Goal: Task Accomplishment & Management: Manage account settings

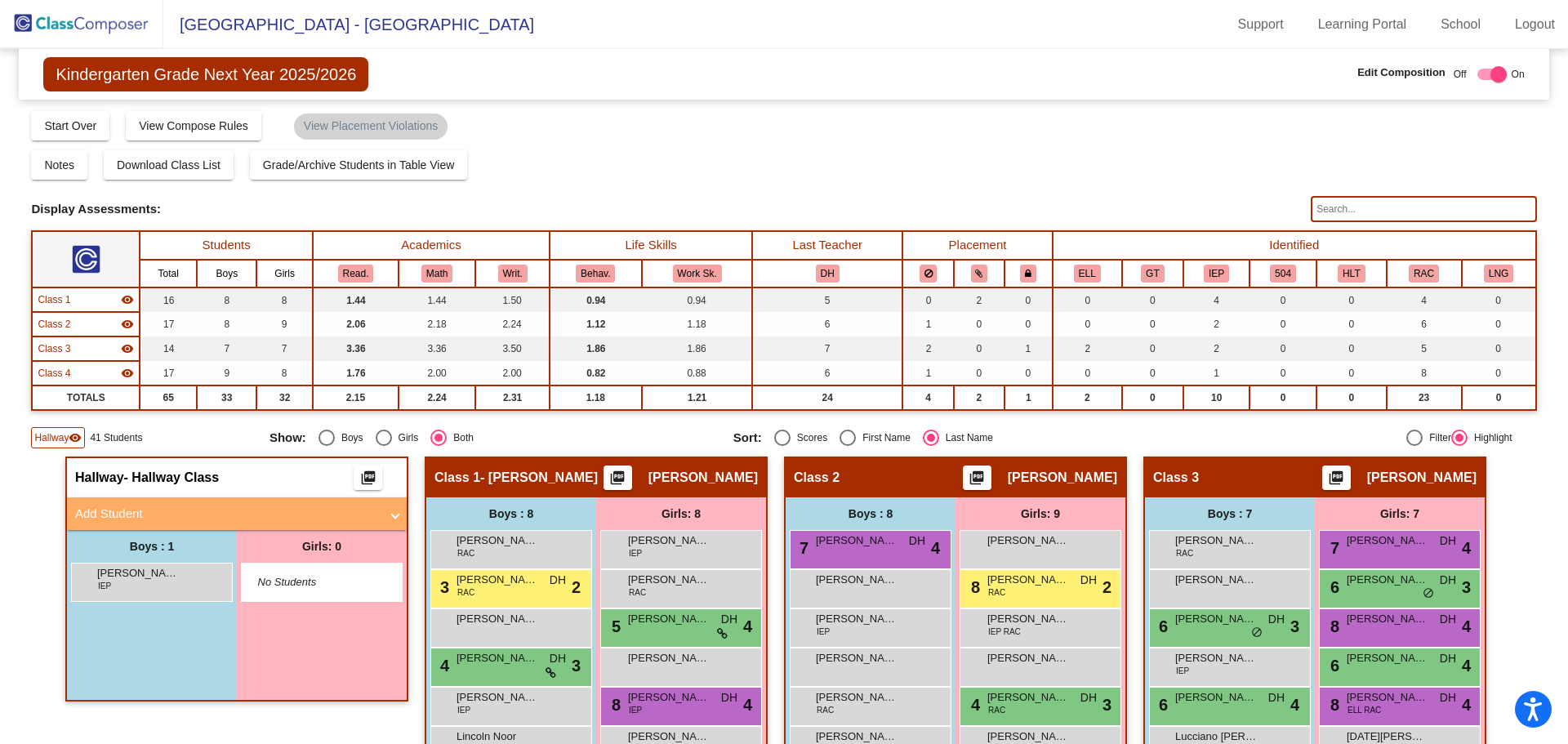
click at [51, 21] on img at bounding box center [82, 24] width 163 height 48
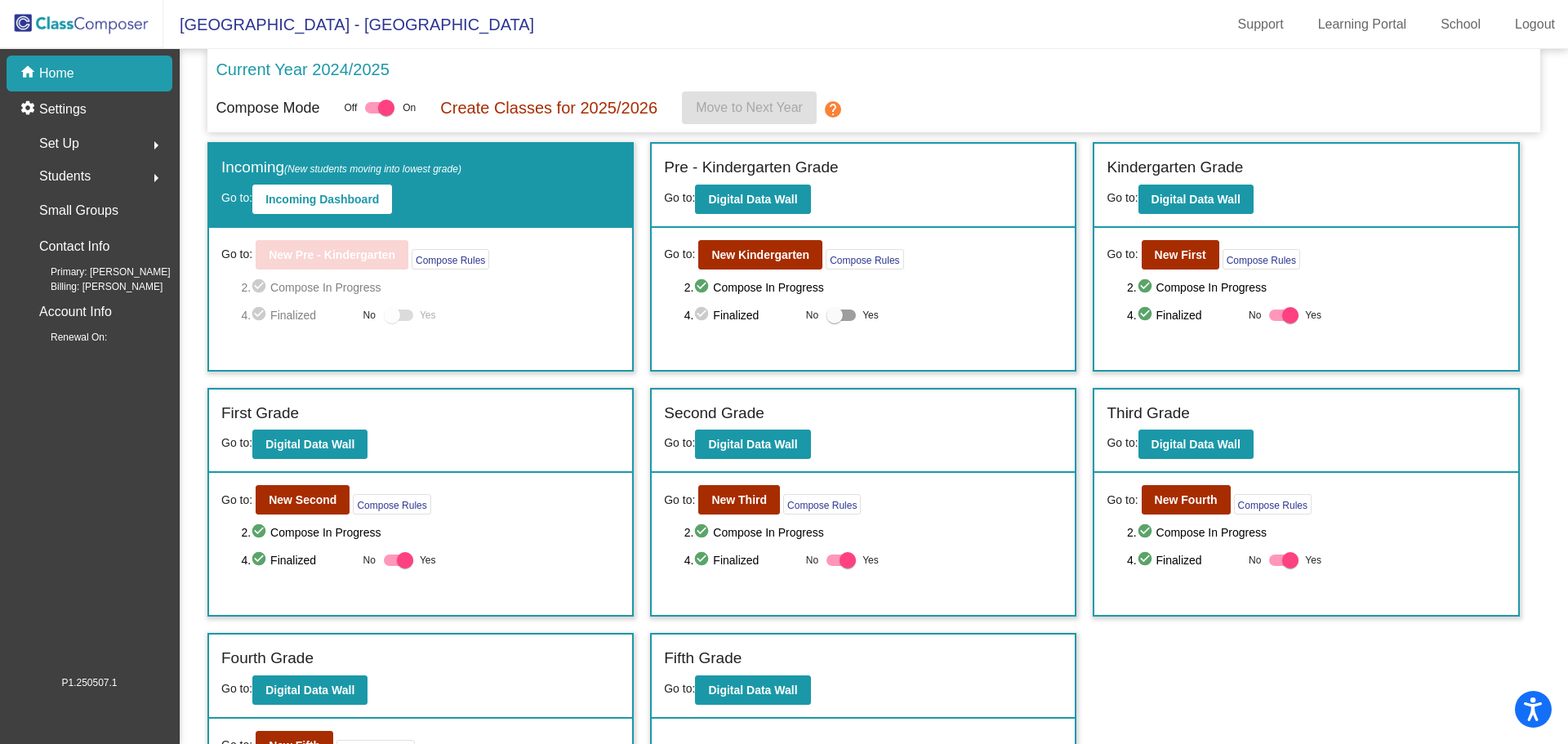
click at [155, 139] on mat-icon "arrow_right" at bounding box center [155, 145] width 19 height 19
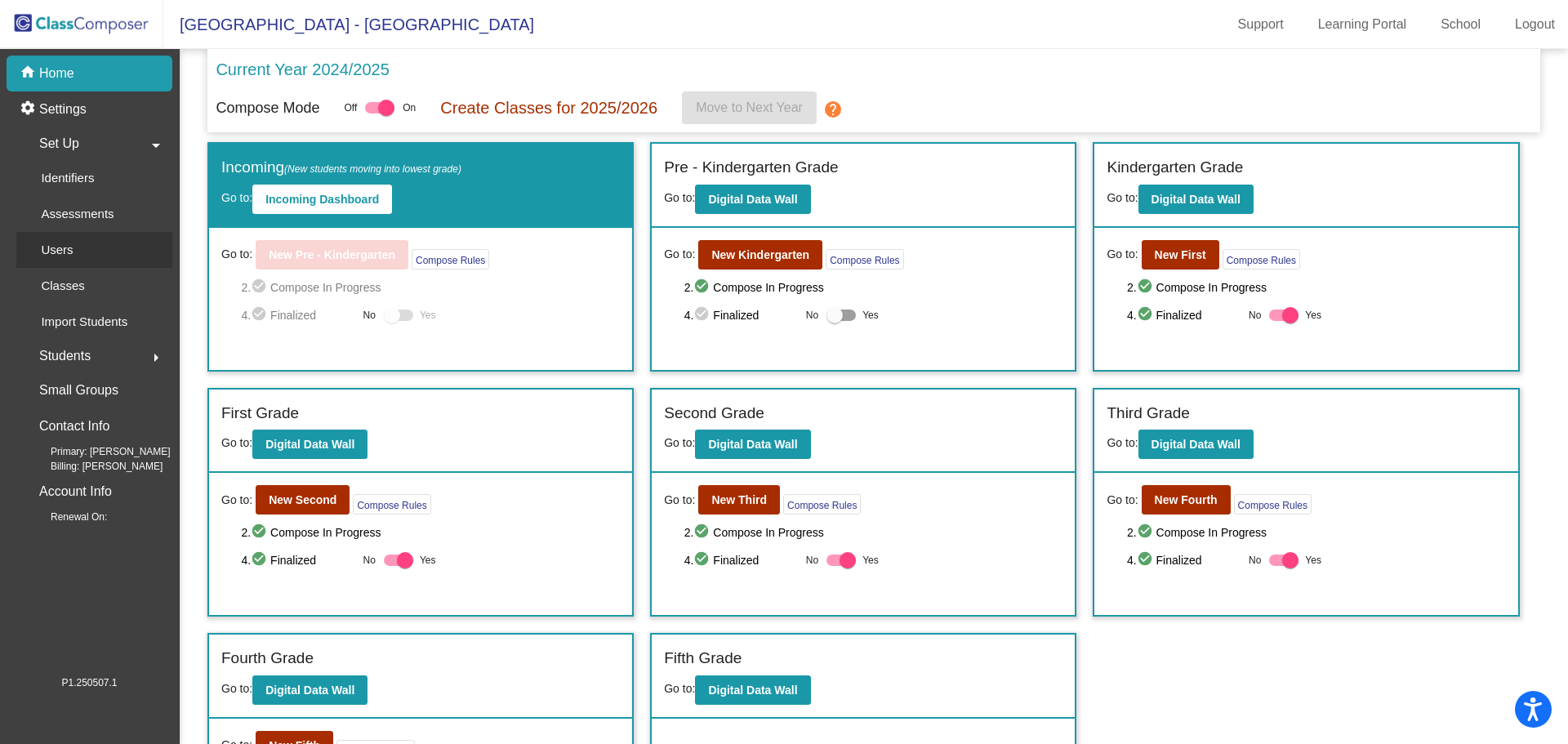
click at [63, 249] on p "Users" at bounding box center [56, 249] width 32 height 19
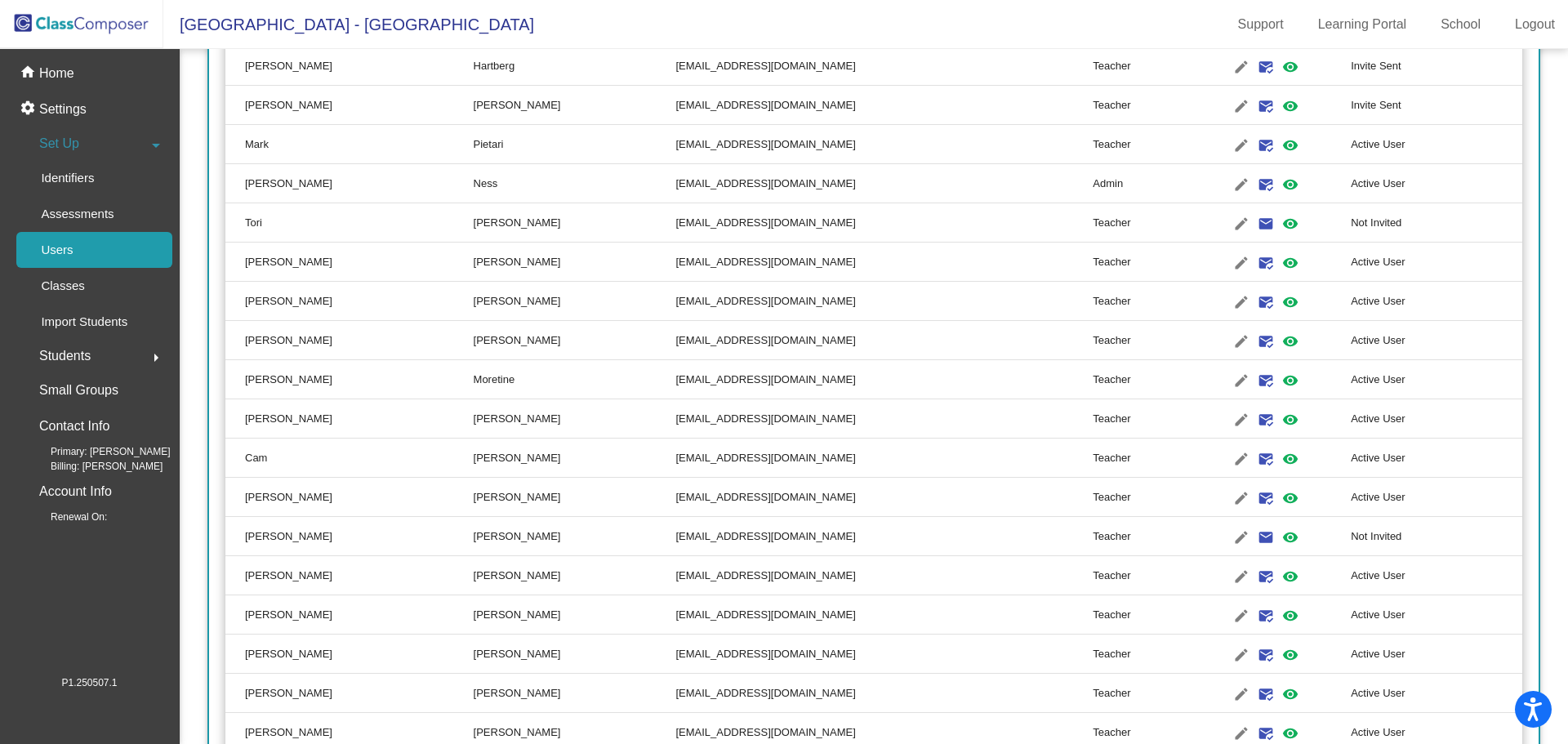
scroll to position [215, 0]
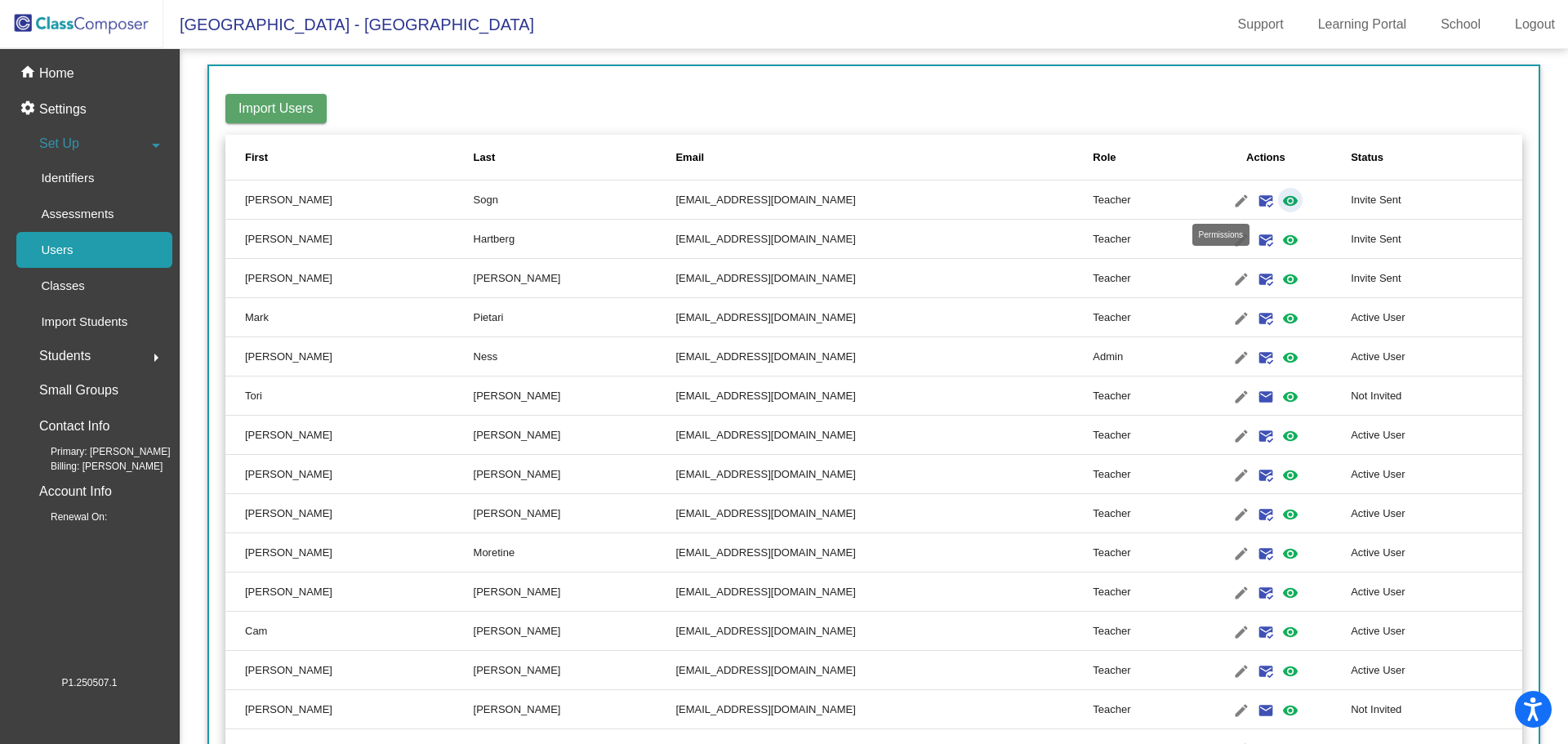
click at [1280, 199] on mat-icon "visibility" at bounding box center [1290, 201] width 19 height 19
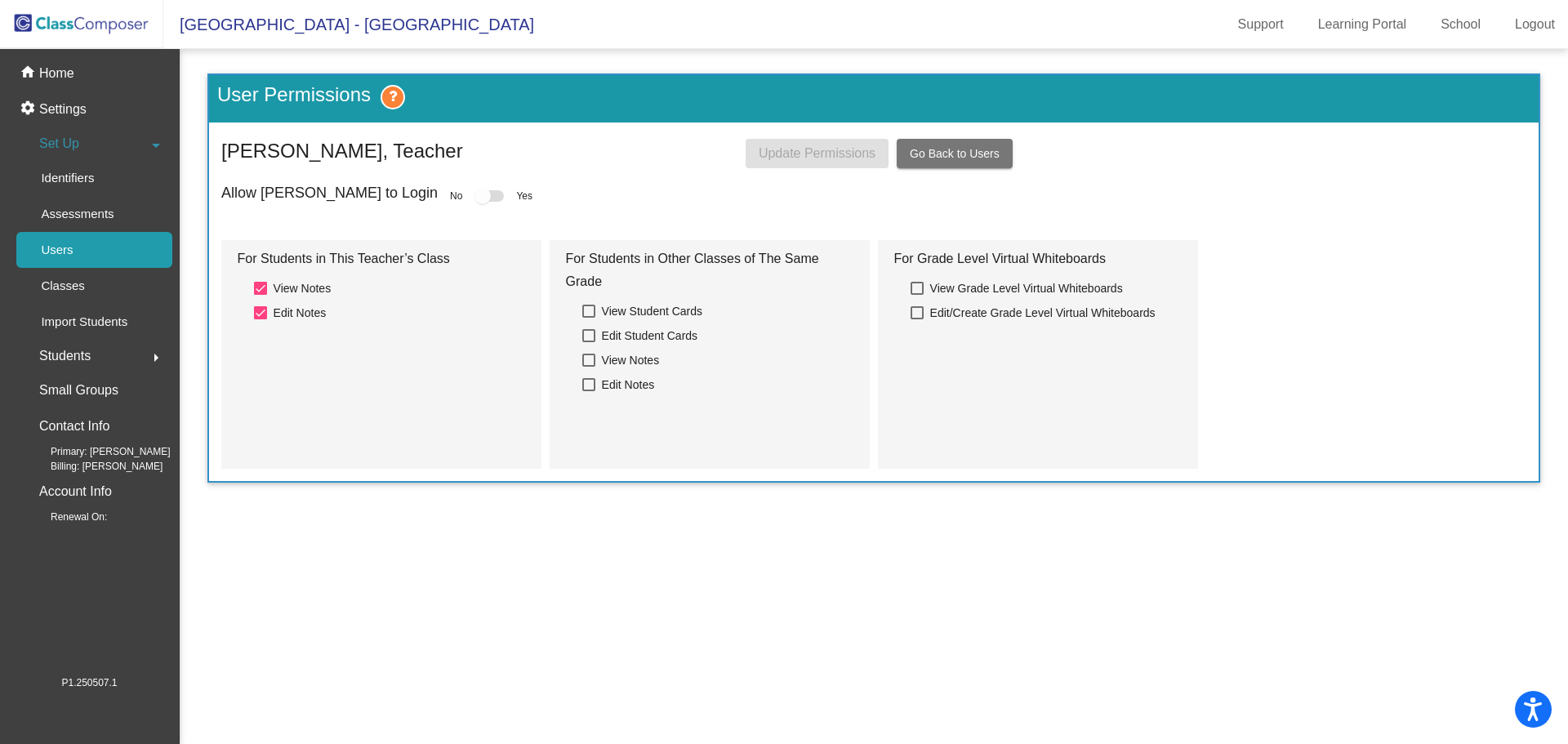
click at [397, 96] on icon at bounding box center [393, 98] width 25 height 25
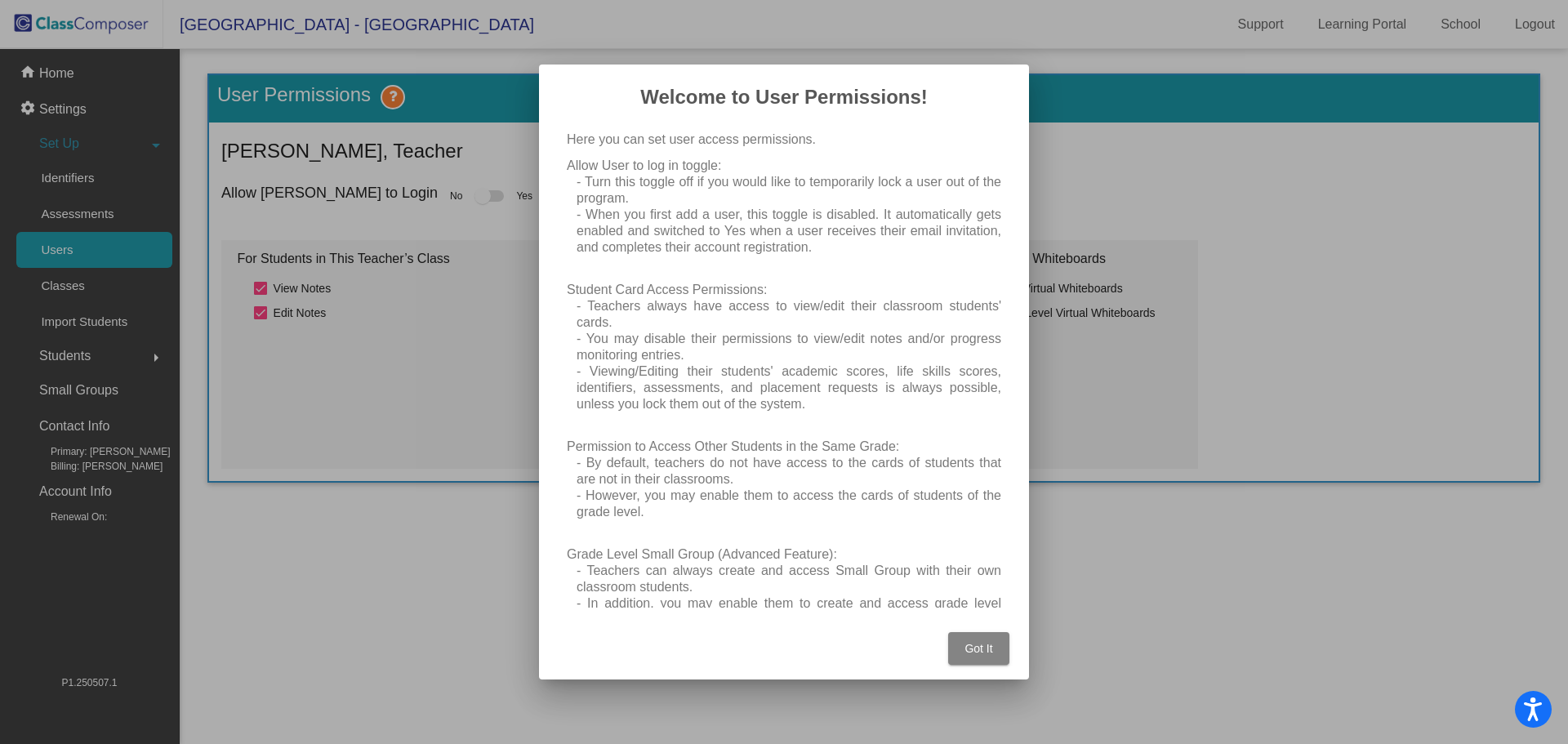
click at [991, 650] on span "Got It" at bounding box center [979, 648] width 28 height 13
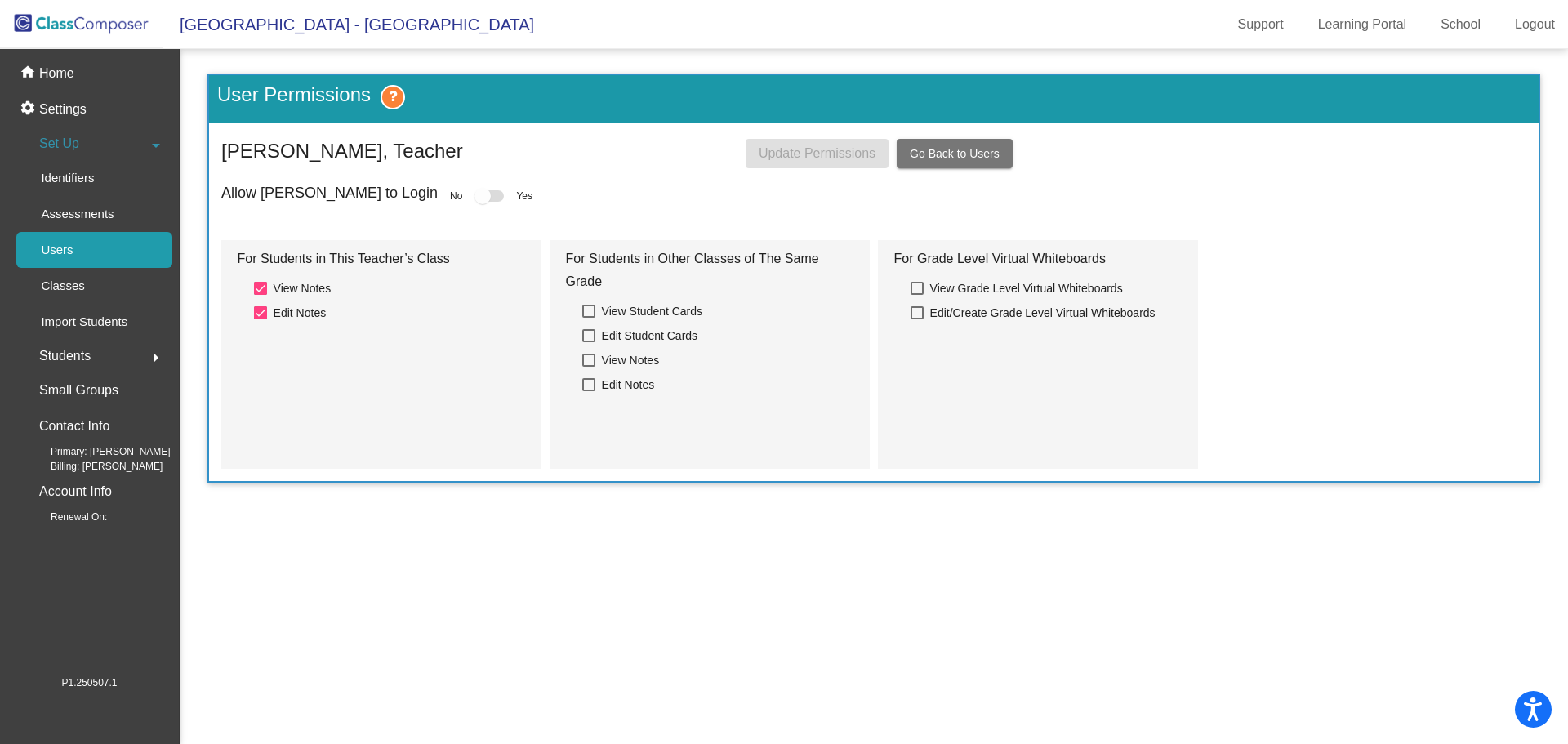
click at [474, 192] on div at bounding box center [482, 196] width 17 height 17
click at [954, 157] on span "Go Back to Users" at bounding box center [954, 153] width 90 height 13
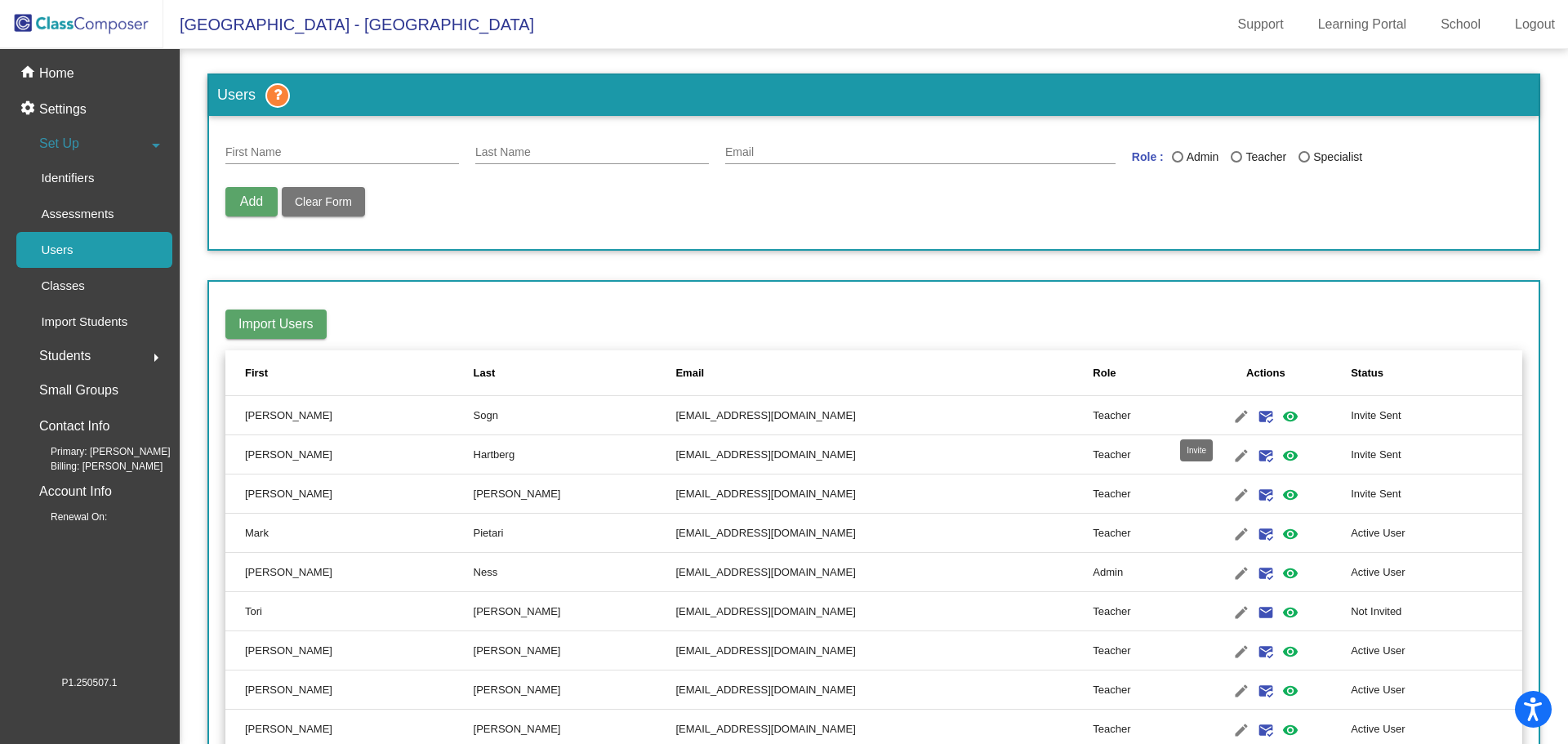
click at [1256, 413] on mat-icon "mark_email_read" at bounding box center [1266, 416] width 19 height 19
click at [1256, 453] on mat-icon "mark_email_read" at bounding box center [1266, 456] width 19 height 19
click at [1256, 490] on mat-icon "mark_email_read" at bounding box center [1266, 495] width 19 height 19
click at [1534, 28] on link "Logout" at bounding box center [1534, 25] width 66 height 26
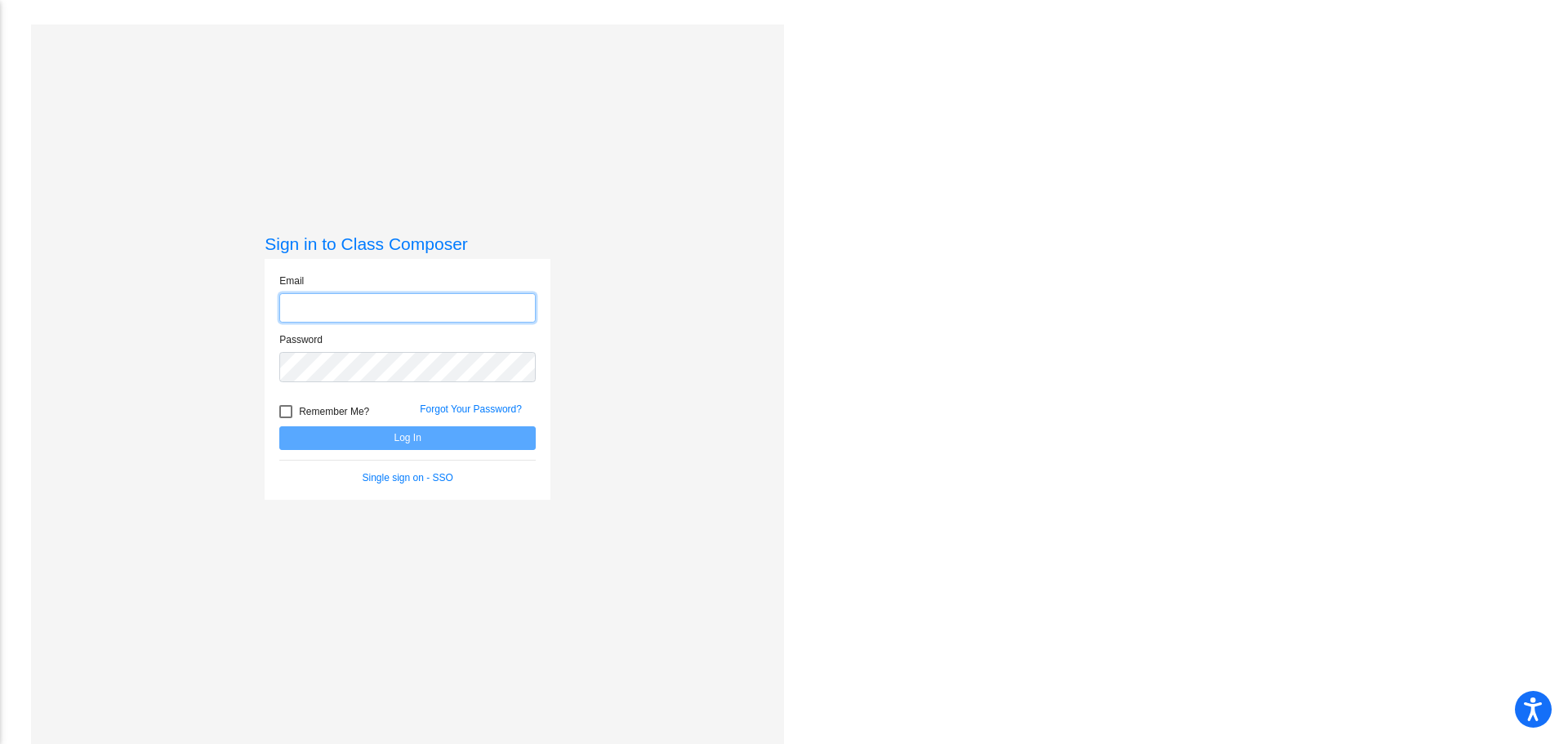
type input "[EMAIL_ADDRESS][DOMAIN_NAME]"
